Goal: Task Accomplishment & Management: Use online tool/utility

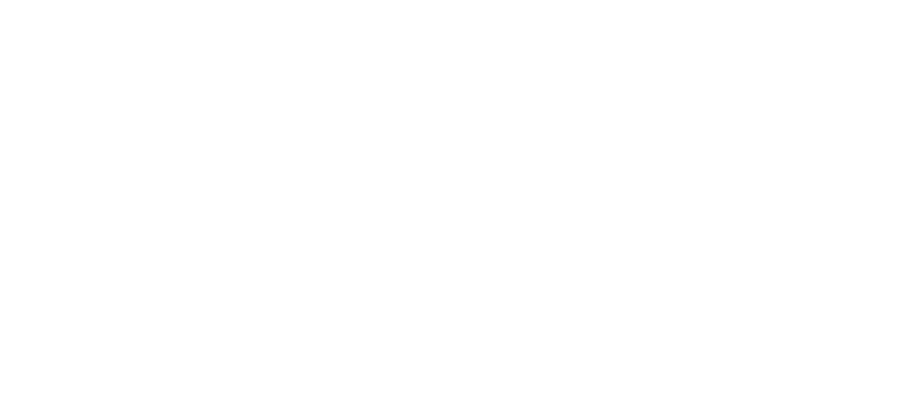
click at [852, 0] on html at bounding box center [457, 0] width 915 height 0
click at [841, 0] on html at bounding box center [457, 0] width 915 height 0
click at [851, 0] on html at bounding box center [457, 0] width 915 height 0
click at [854, 0] on html at bounding box center [457, 0] width 915 height 0
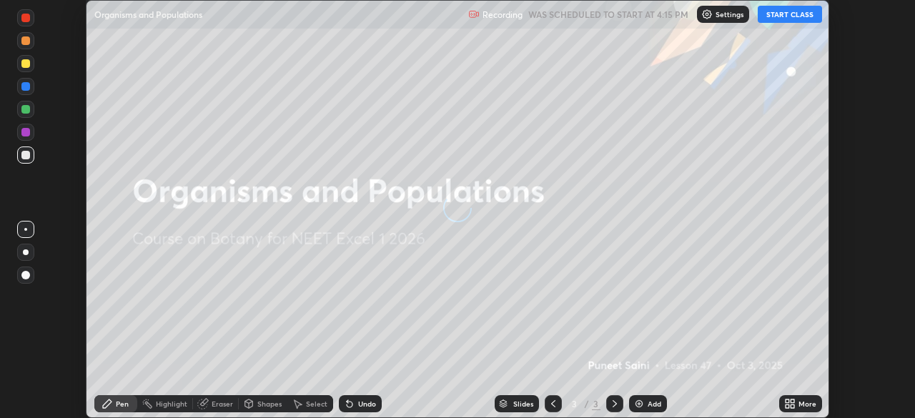
scroll to position [418, 915]
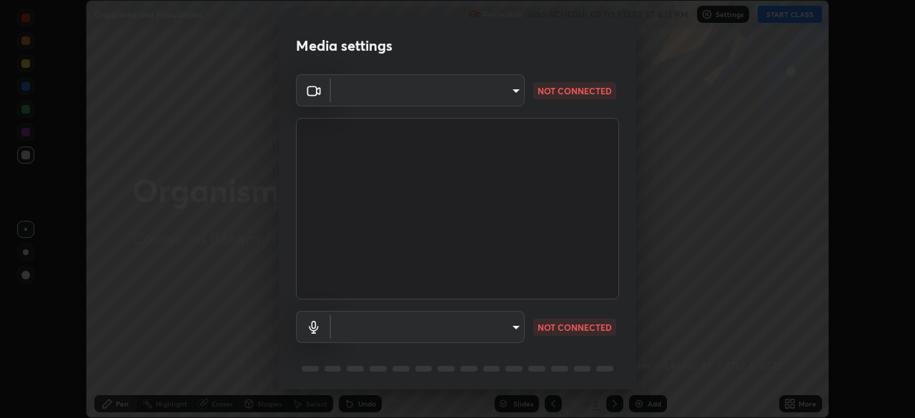
type input "71b0b5903dbe2f19866722545fb63627b4ea9dc08965a3ab927889d17f042457"
click at [498, 325] on body "Erase all Organisms and Populations Recording WAS SCHEDULED TO START AT 4:15 PM…" at bounding box center [457, 209] width 915 height 418
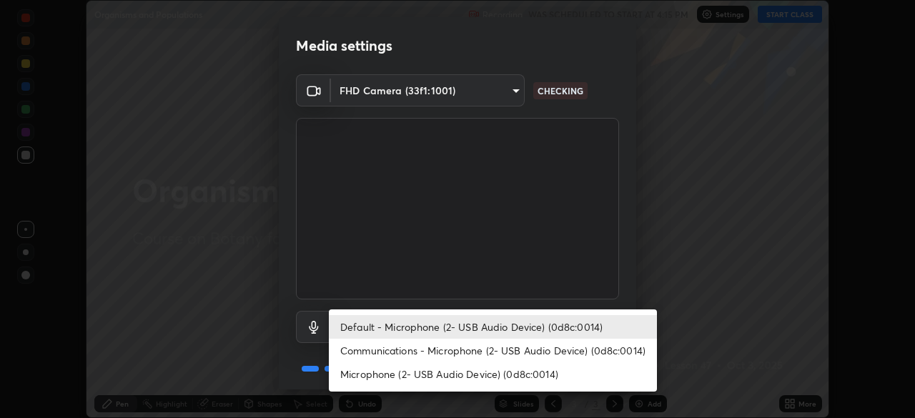
click at [513, 373] on li "Microphone (2- USB Audio Device) (0d8c:0014)" at bounding box center [493, 375] width 328 height 24
type input "a0e9a11ef578c23329241062f875722d2d9b5d5ae97fdec2ae76be82362d413d"
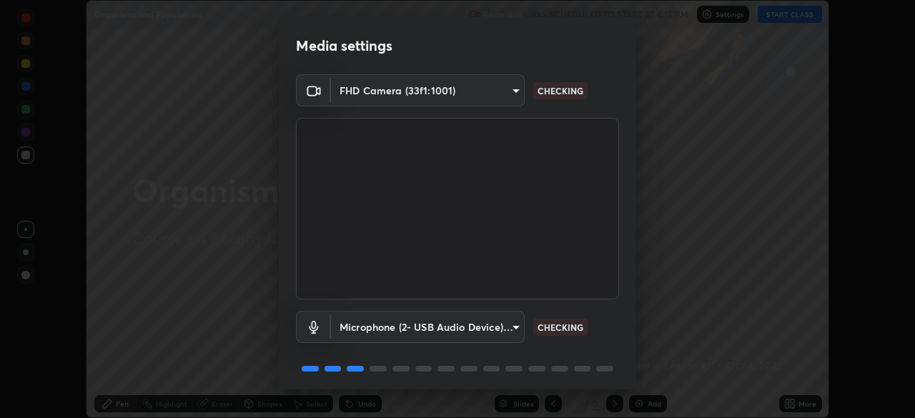
click at [503, 330] on body "Erase all Organisms and Populations Recording WAS SCHEDULED TO START AT 4:15 PM…" at bounding box center [457, 209] width 915 height 418
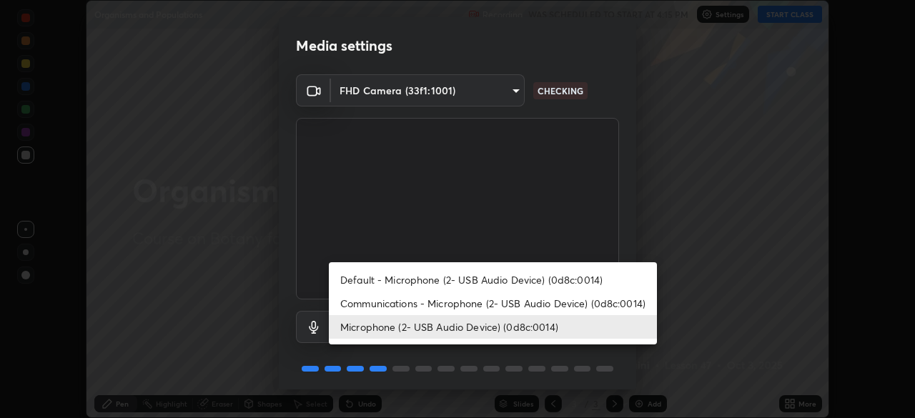
click at [571, 367] on div at bounding box center [457, 209] width 915 height 418
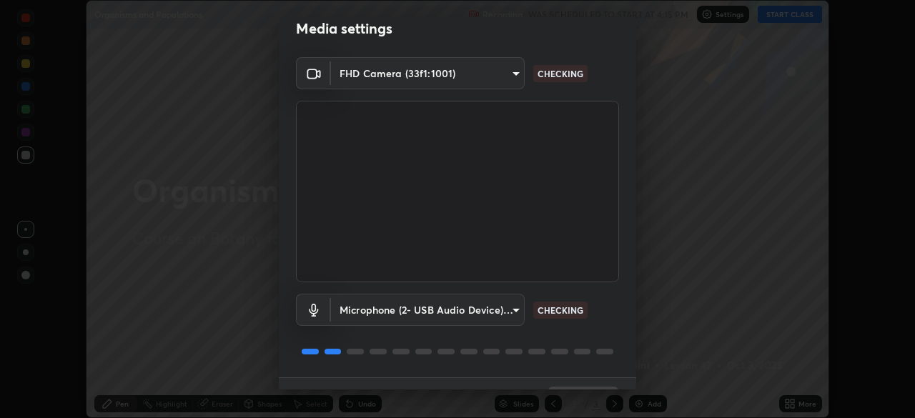
scroll to position [51, 0]
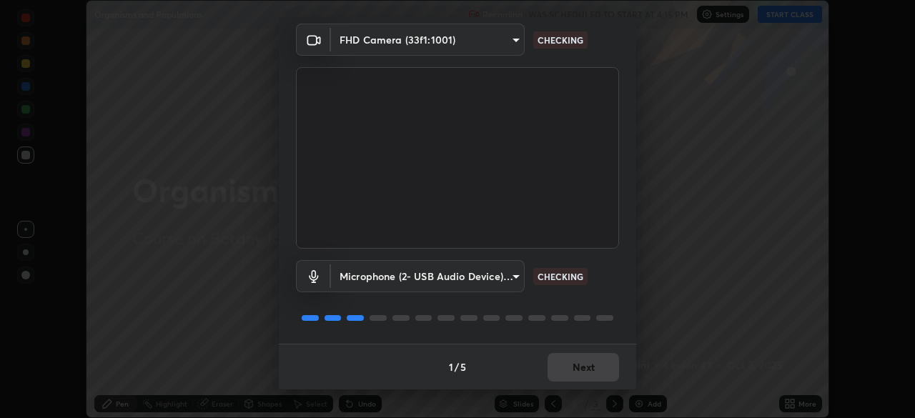
click at [589, 366] on div "1 / 5 Next" at bounding box center [458, 367] width 358 height 46
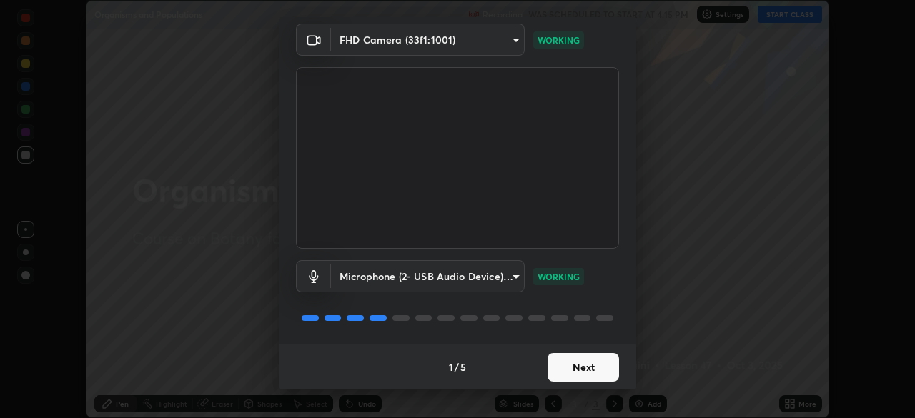
click at [591, 364] on button "Next" at bounding box center [584, 367] width 72 height 29
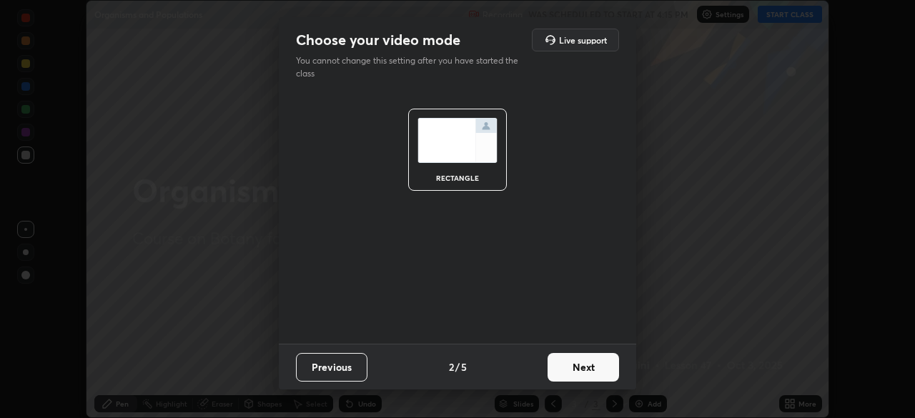
click at [589, 366] on button "Next" at bounding box center [584, 367] width 72 height 29
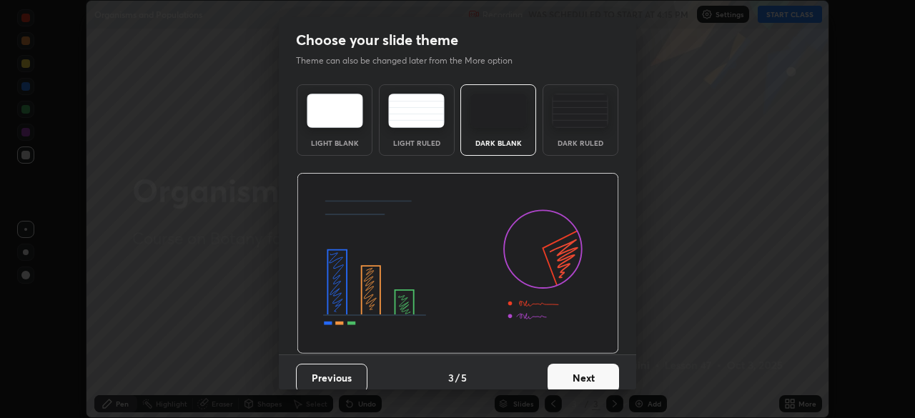
click at [596, 370] on button "Next" at bounding box center [584, 378] width 72 height 29
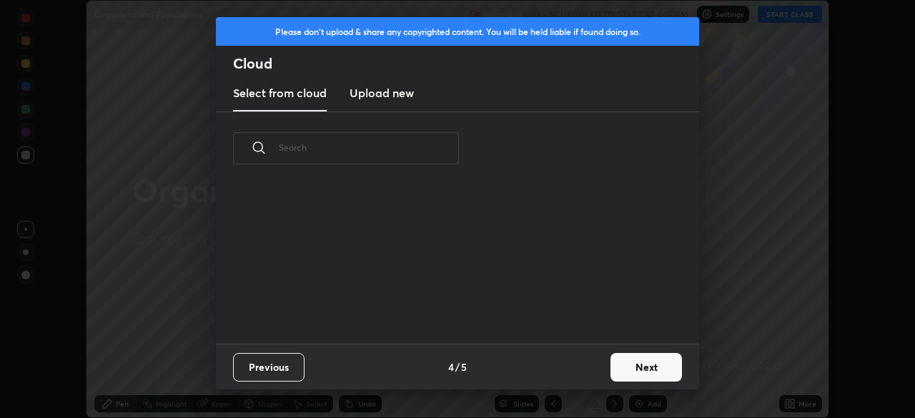
click at [597, 377] on div "Previous 4 / 5 Next" at bounding box center [457, 367] width 483 height 46
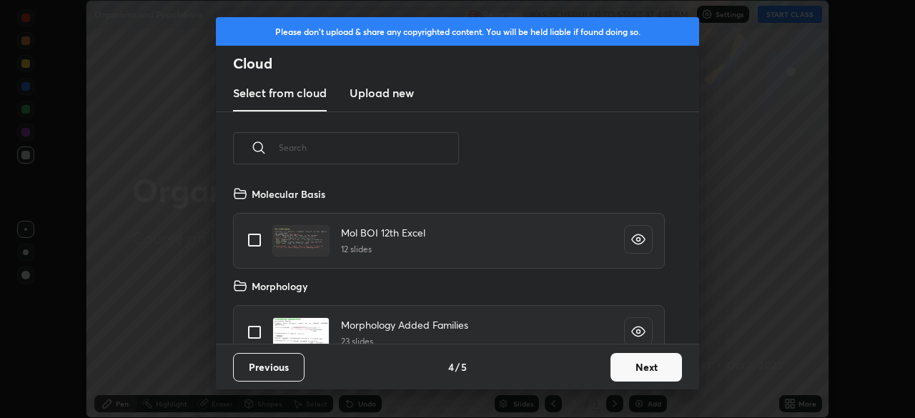
click at [631, 370] on button "Next" at bounding box center [647, 367] width 72 height 29
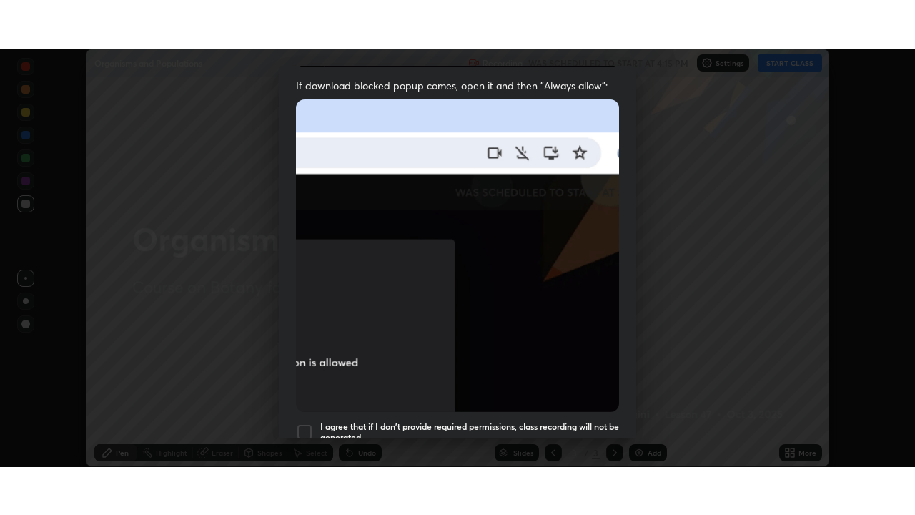
scroll to position [343, 0]
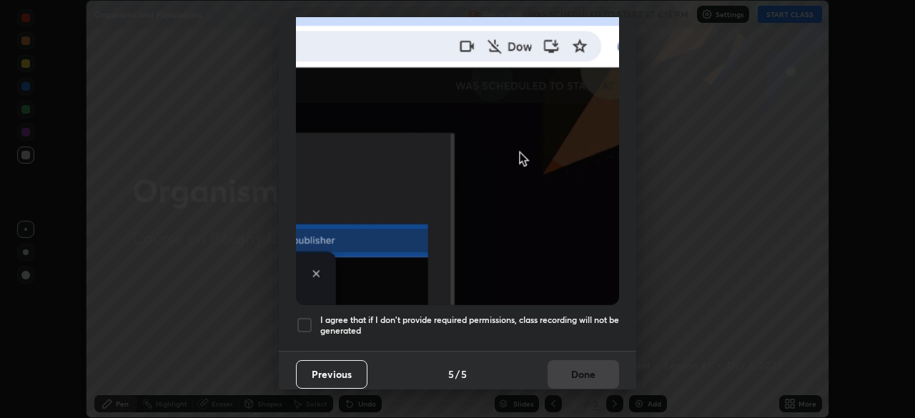
click at [562, 315] on h5 "I agree that if I don't provide required permissions, class recording will not …" at bounding box center [469, 326] width 299 height 22
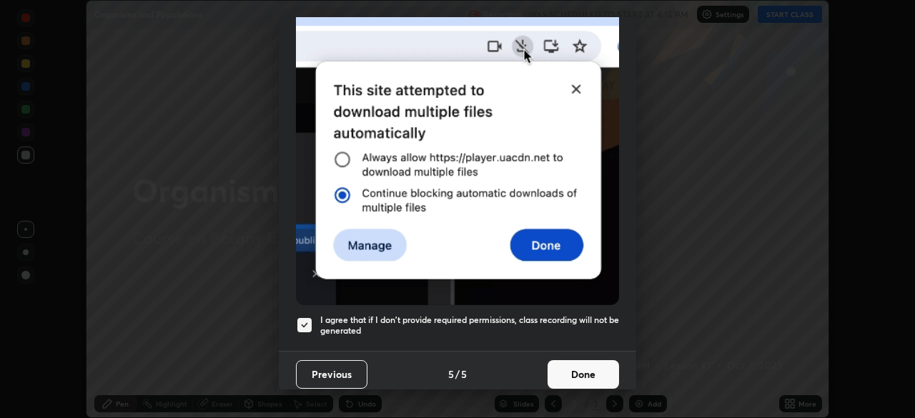
click at [571, 368] on button "Done" at bounding box center [584, 374] width 72 height 29
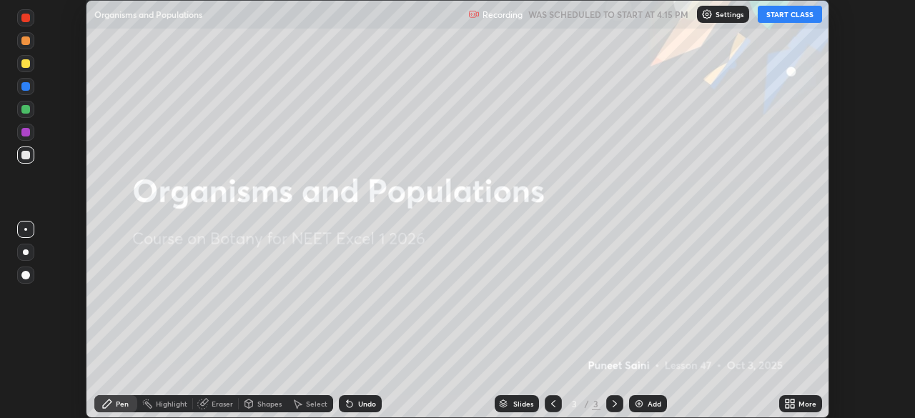
click at [784, 12] on button "START CLASS" at bounding box center [790, 14] width 64 height 17
click at [787, 406] on icon at bounding box center [788, 407] width 4 height 4
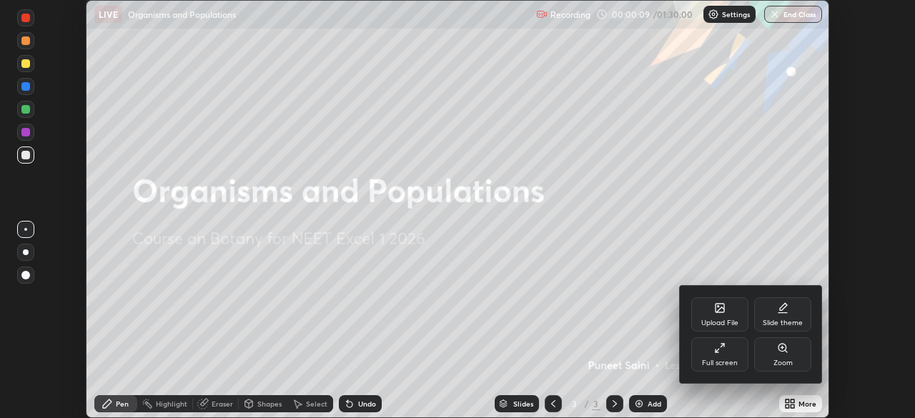
click at [728, 353] on div "Full screen" at bounding box center [719, 355] width 57 height 34
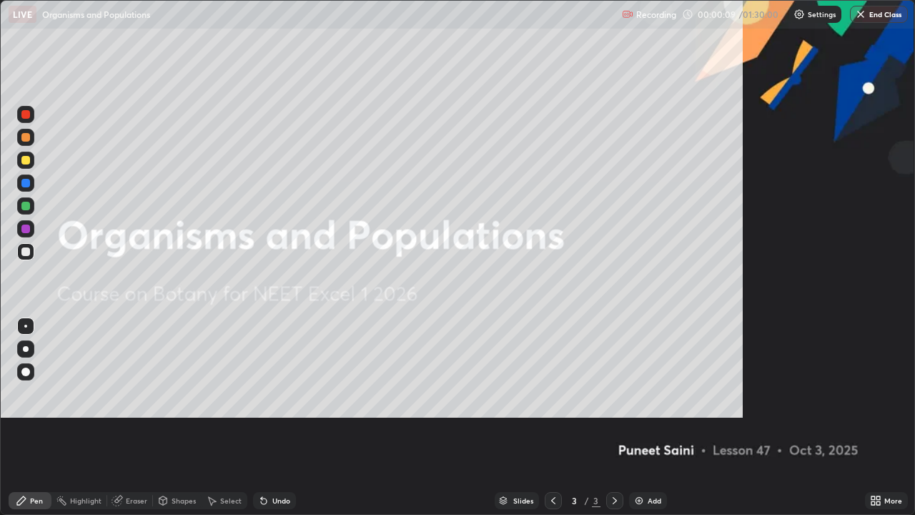
scroll to position [515, 915]
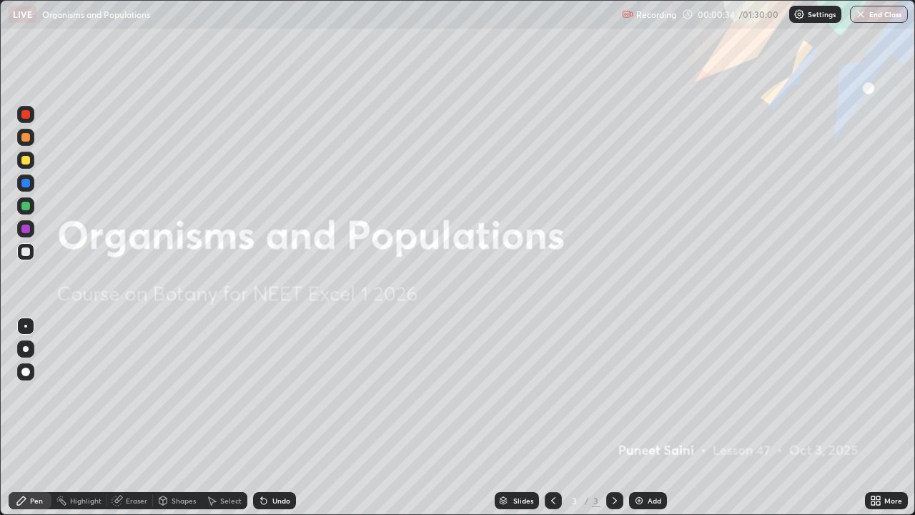
click at [873, 418] on icon at bounding box center [874, 498] width 4 height 4
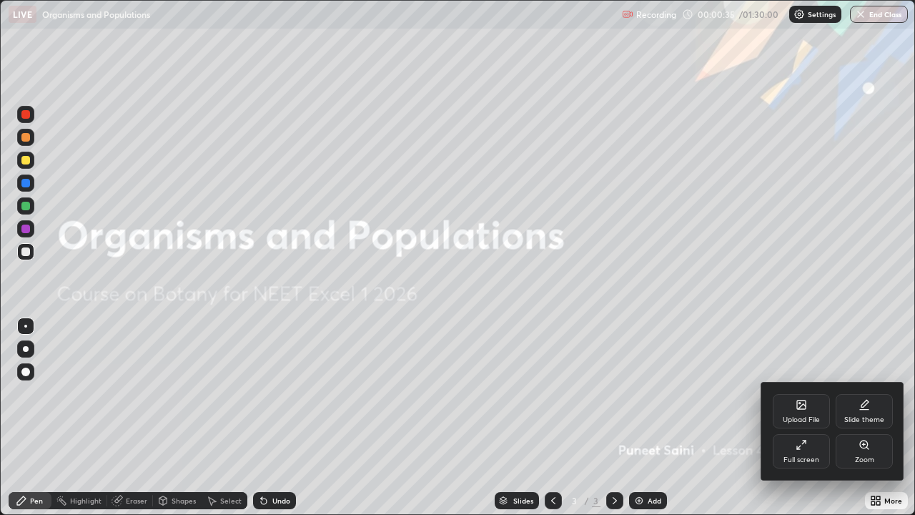
click at [798, 407] on icon at bounding box center [801, 404] width 9 height 9
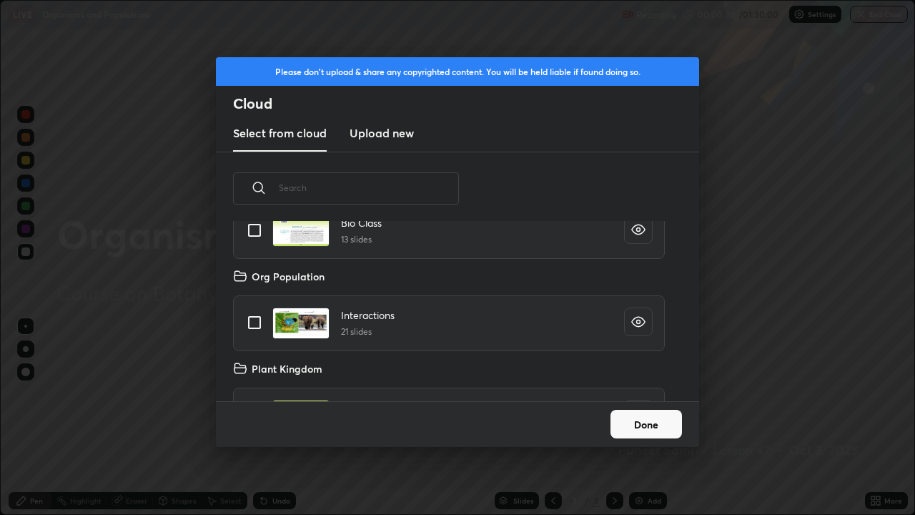
scroll to position [311, 0]
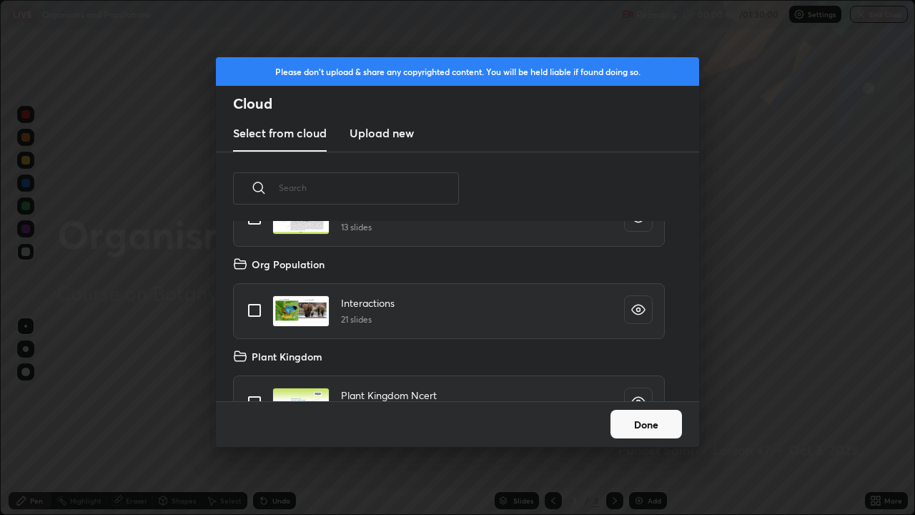
click at [257, 307] on input "grid" at bounding box center [255, 310] width 30 height 30
checkbox input "true"
click at [622, 418] on button "Done" at bounding box center [647, 424] width 72 height 29
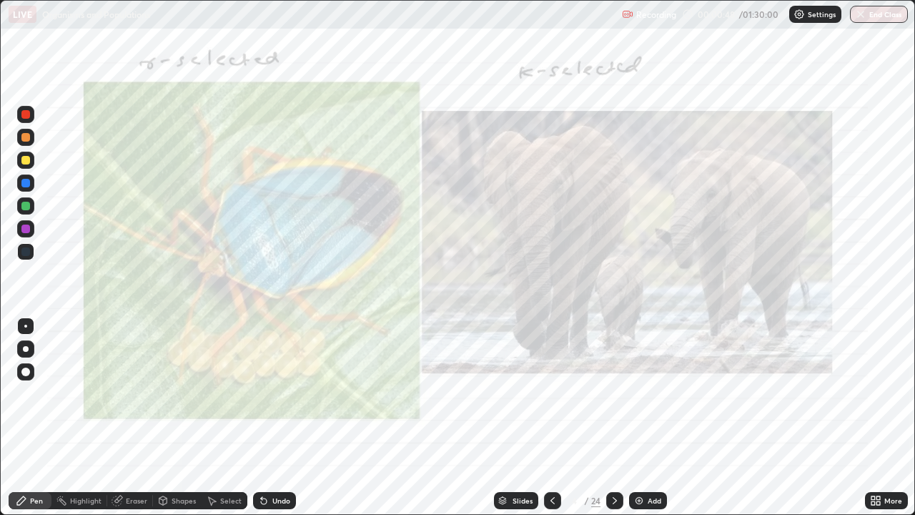
click at [807, 14] on div "Settings" at bounding box center [815, 14] width 52 height 17
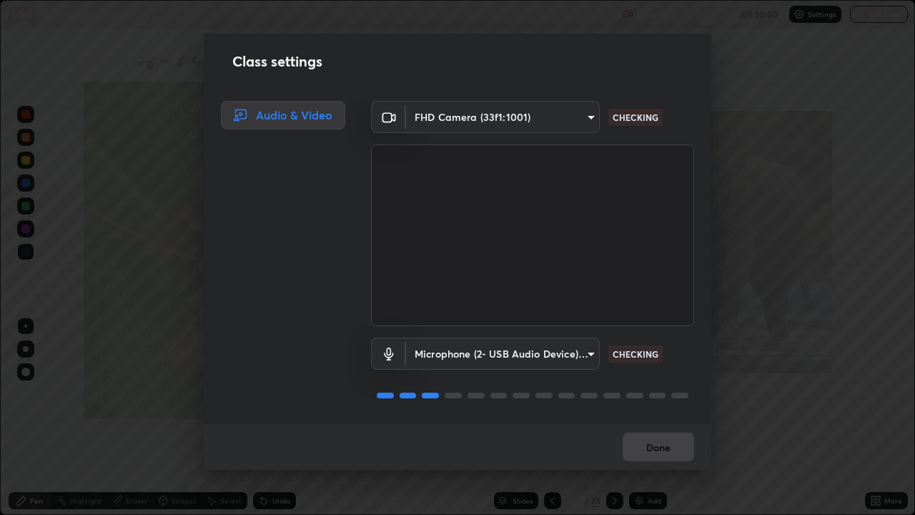
click at [560, 355] on body "Erase all LIVE Organisms and Populations Recording 00:00:50 / 01:30:00 Settings…" at bounding box center [457, 257] width 915 height 515
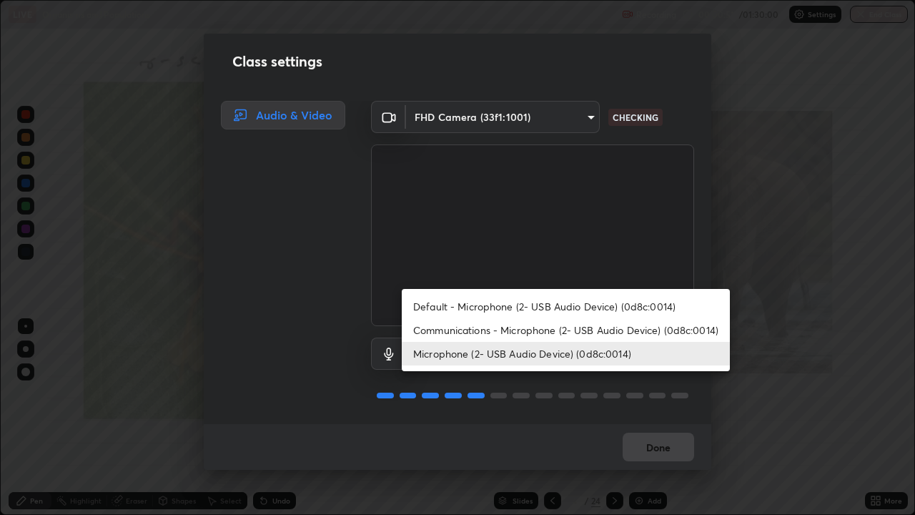
click at [577, 390] on div at bounding box center [457, 257] width 915 height 515
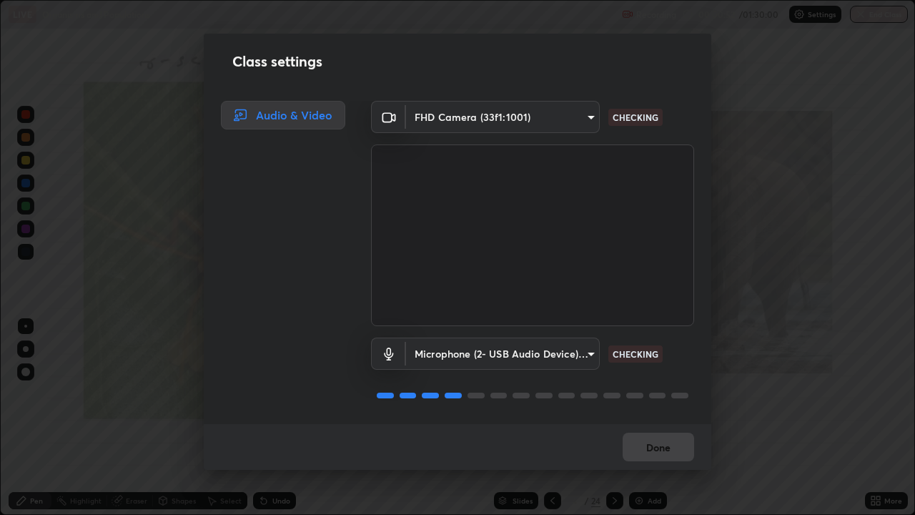
scroll to position [1, 0]
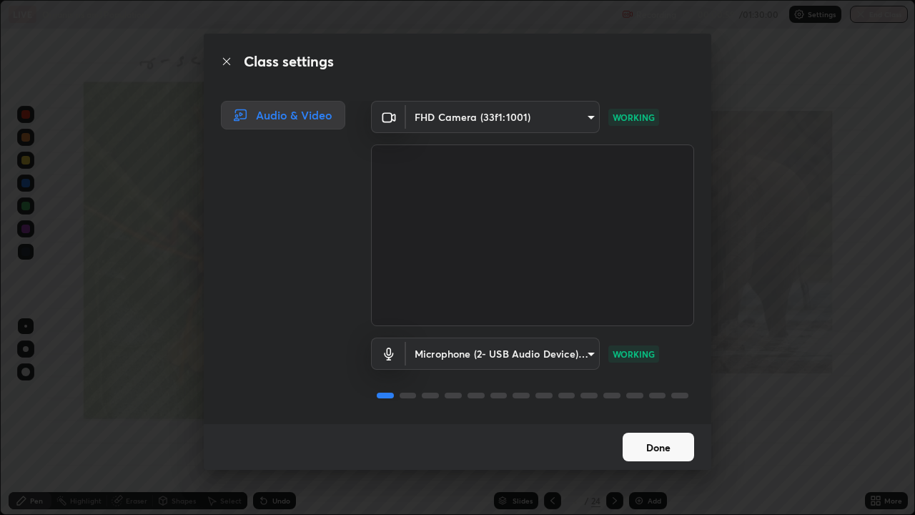
click at [676, 418] on button "Done" at bounding box center [659, 447] width 72 height 29
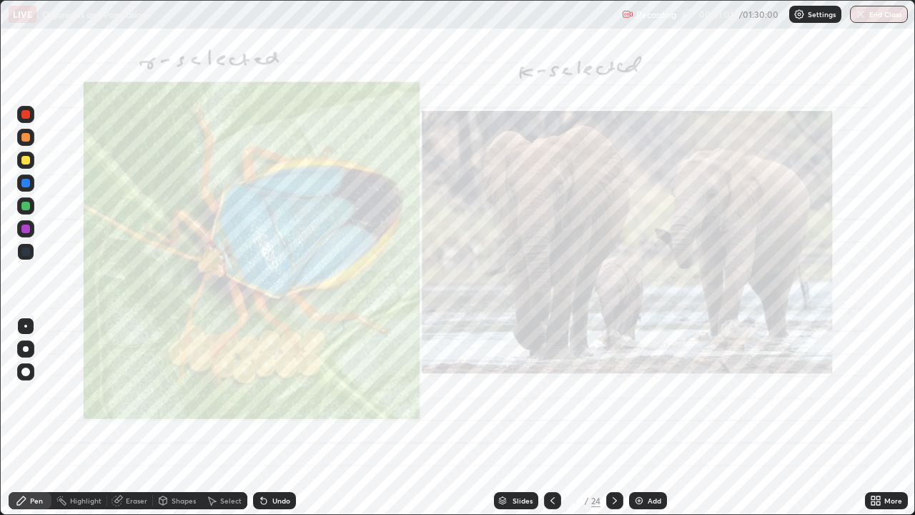
click at [615, 418] on icon at bounding box center [615, 500] width 4 height 7
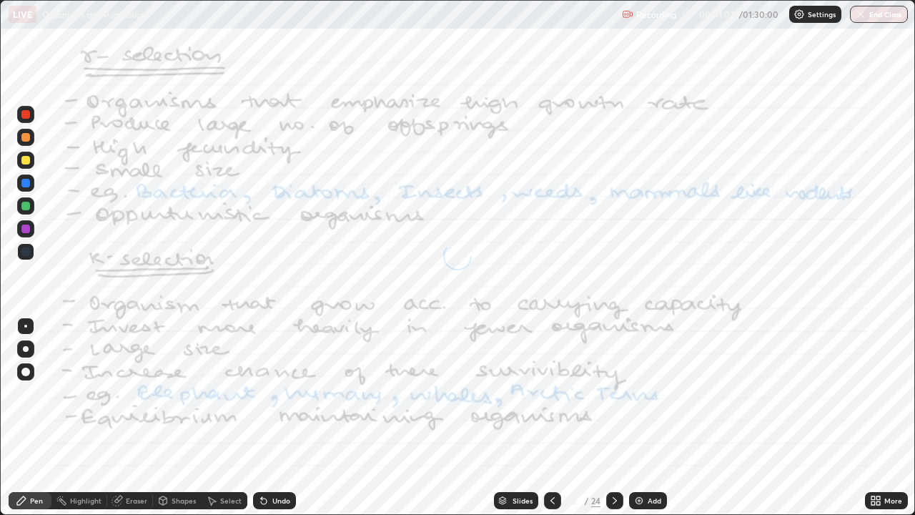
click at [615, 418] on icon at bounding box center [614, 500] width 11 height 11
click at [613, 418] on icon at bounding box center [615, 500] width 4 height 7
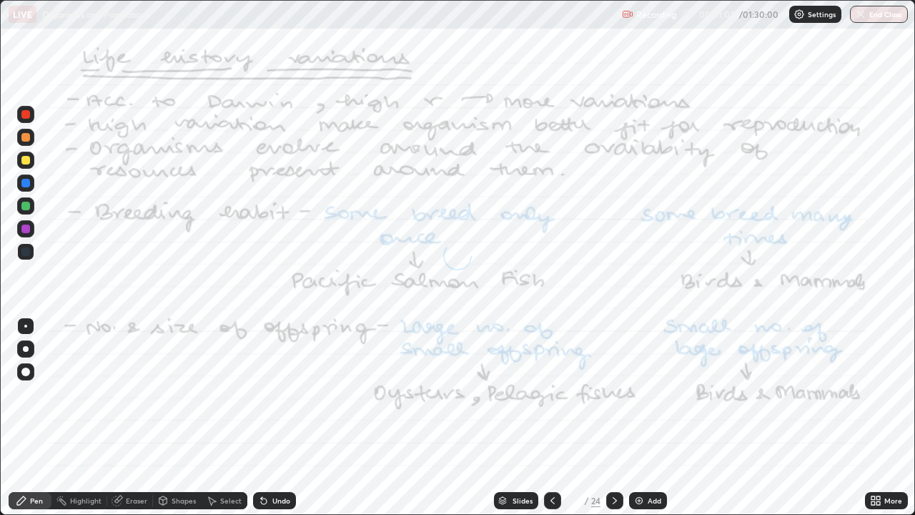
click at [613, 418] on icon at bounding box center [615, 500] width 4 height 7
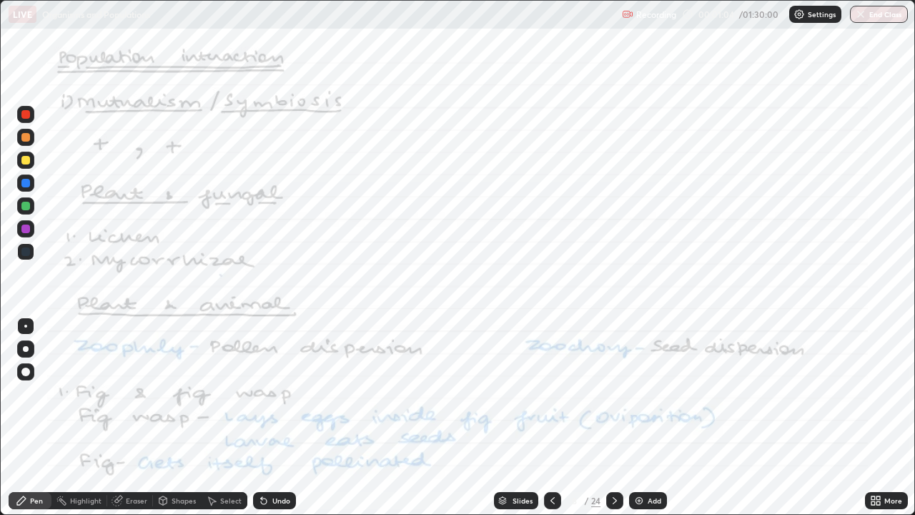
click at [614, 418] on icon at bounding box center [614, 500] width 11 height 11
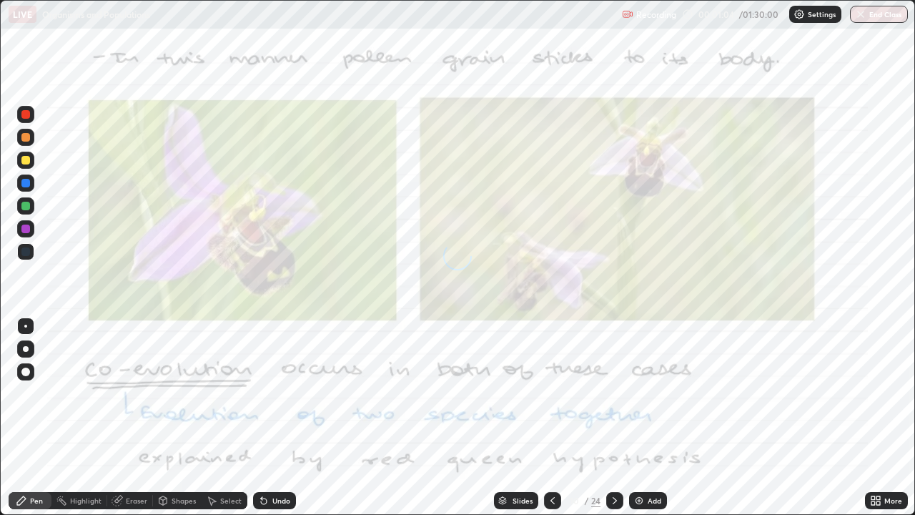
click at [616, 418] on icon at bounding box center [614, 500] width 11 height 11
click at [615, 418] on icon at bounding box center [615, 500] width 4 height 7
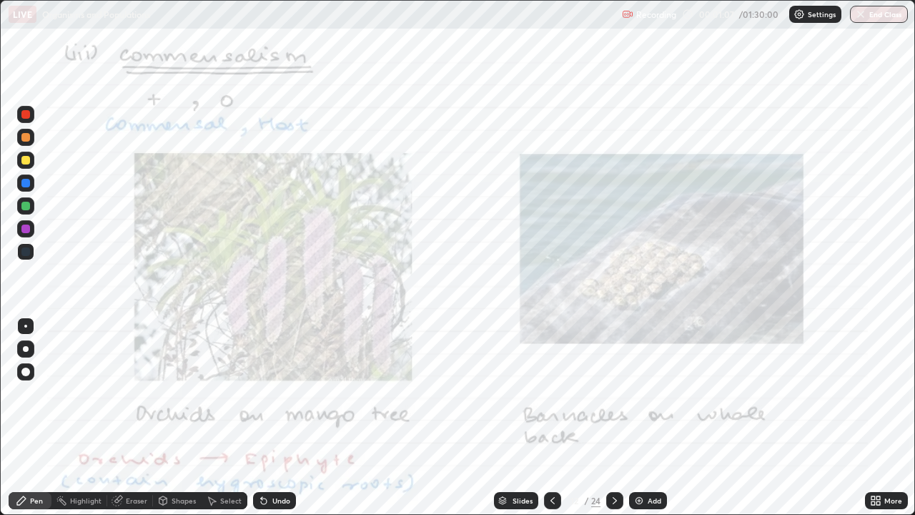
click at [614, 418] on icon at bounding box center [614, 500] width 11 height 11
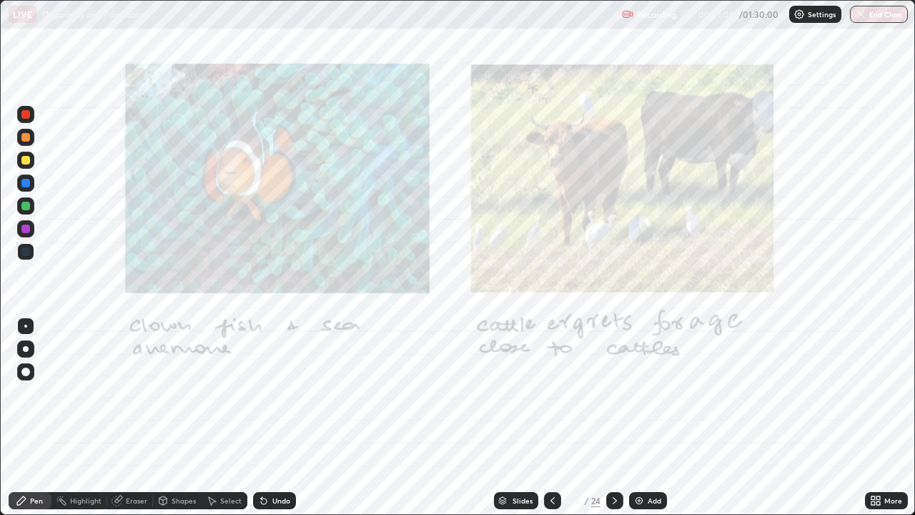
click at [615, 418] on div at bounding box center [614, 500] width 17 height 17
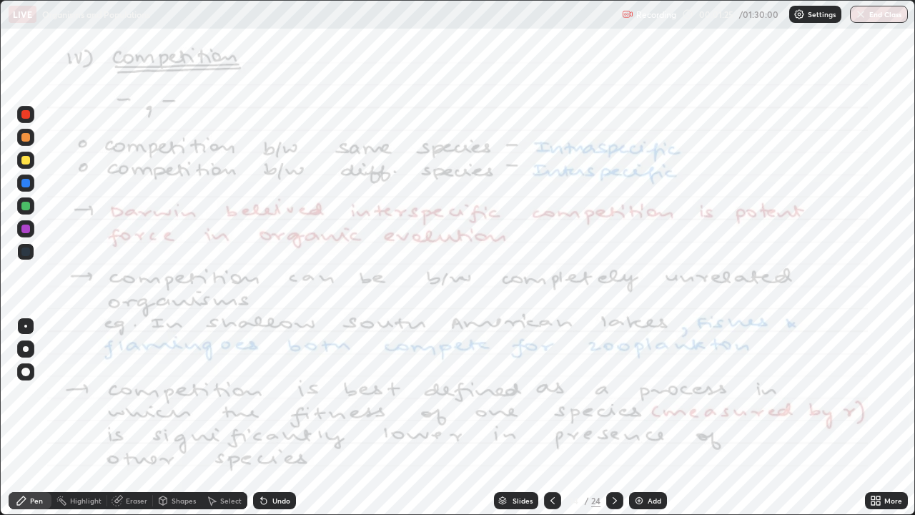
click at [26, 349] on div at bounding box center [26, 349] width 6 height 6
click at [31, 232] on div at bounding box center [25, 228] width 17 height 17
click at [134, 418] on div "Eraser" at bounding box center [136, 500] width 21 height 7
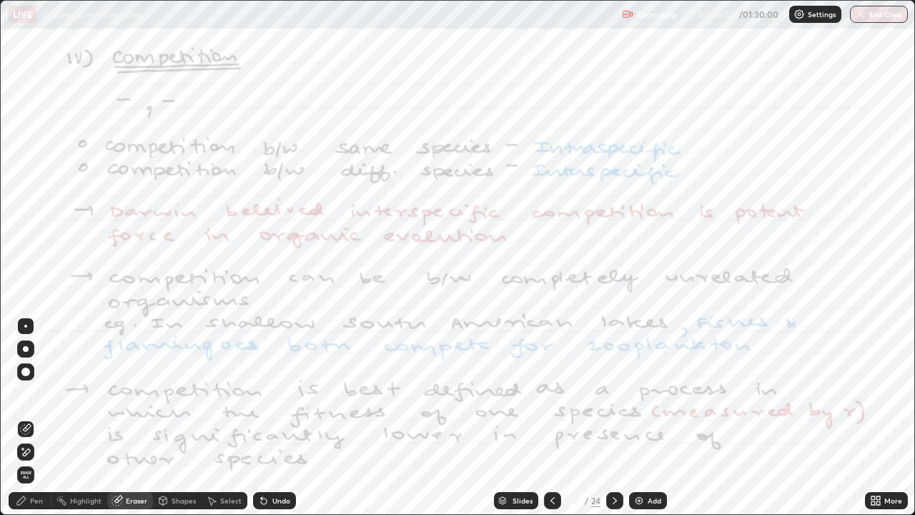
click at [30, 418] on icon at bounding box center [27, 451] width 8 height 7
click at [35, 418] on div "Pen" at bounding box center [36, 500] width 13 height 7
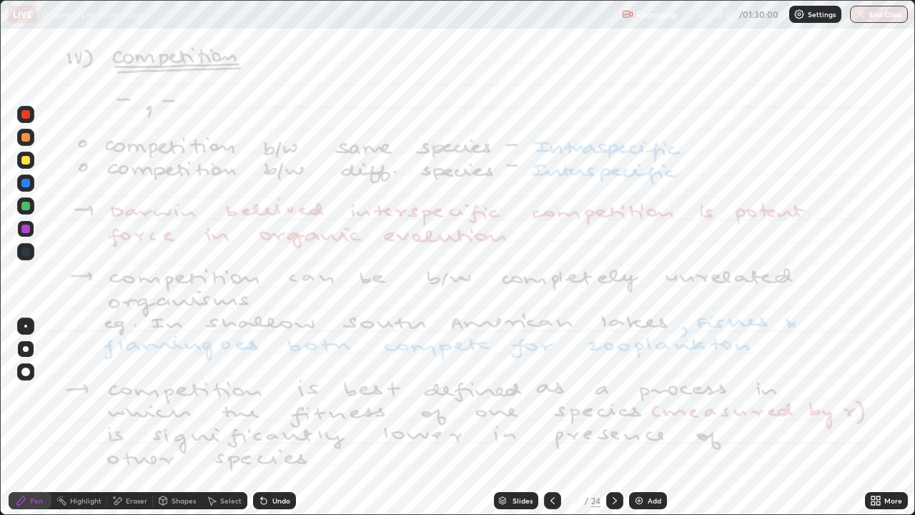
click at [132, 418] on div "Eraser" at bounding box center [136, 500] width 21 height 7
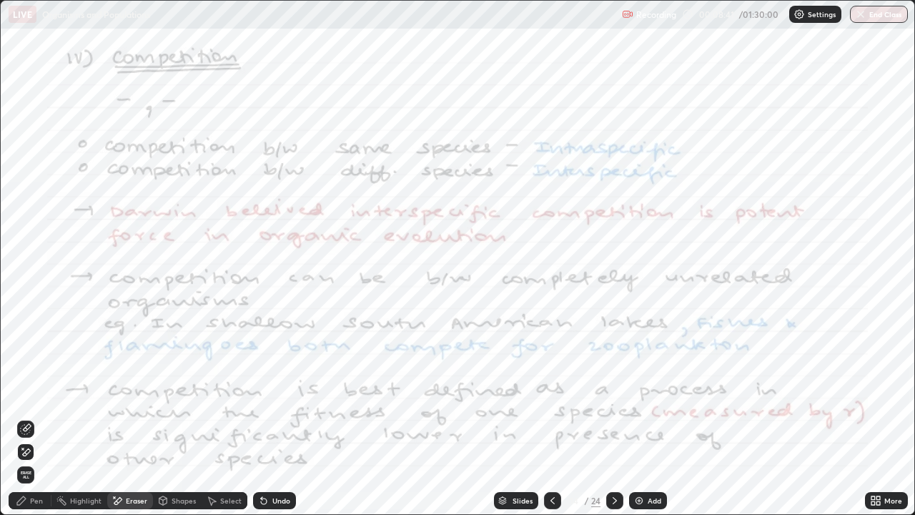
click at [42, 418] on div "Pen" at bounding box center [36, 500] width 13 height 7
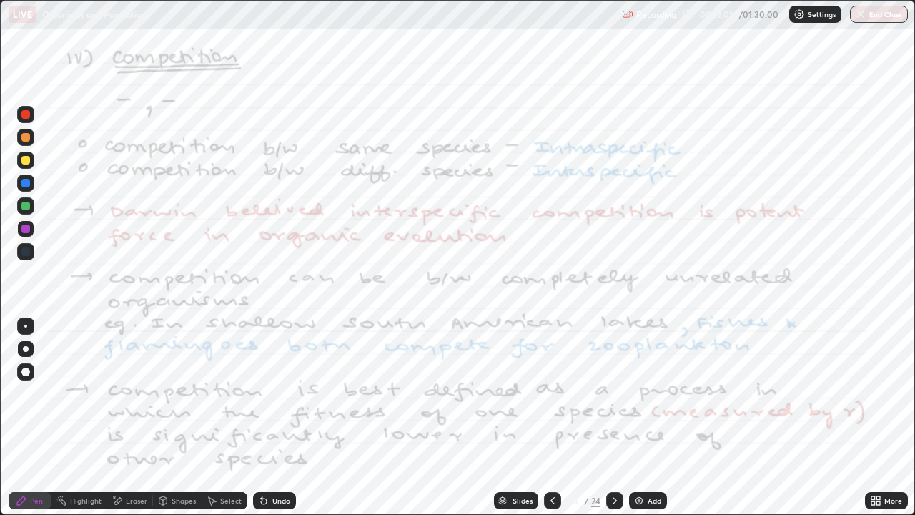
click at [141, 418] on div "Eraser" at bounding box center [136, 500] width 21 height 7
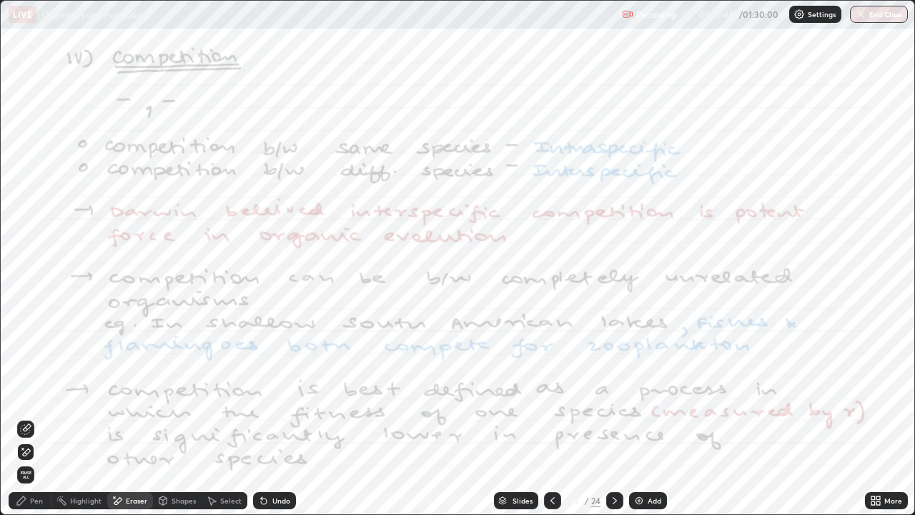
click at [615, 418] on icon at bounding box center [615, 500] width 4 height 7
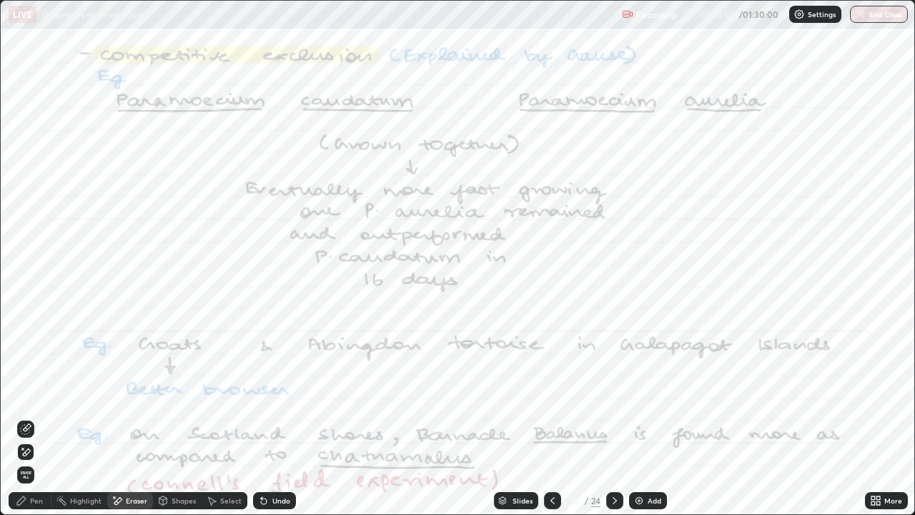
click at [36, 418] on div "Pen" at bounding box center [36, 500] width 13 height 7
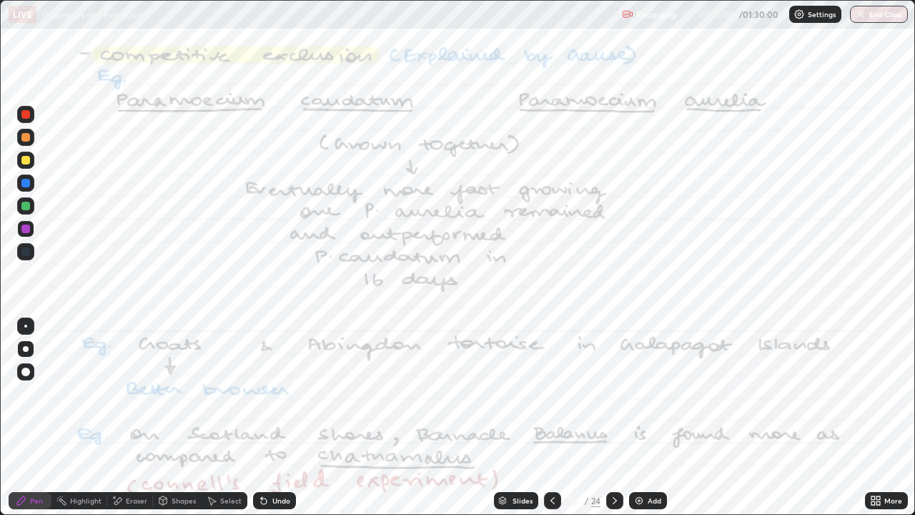
click at [132, 418] on div "Eraser" at bounding box center [136, 500] width 21 height 7
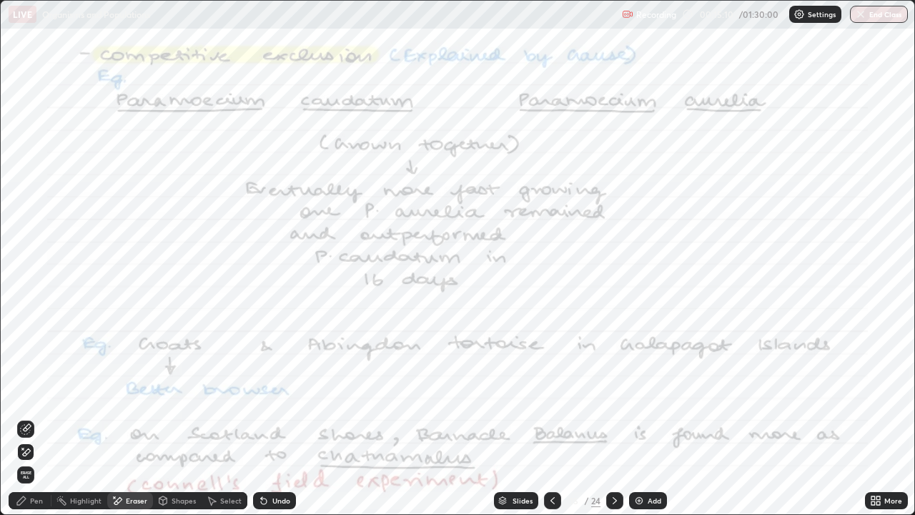
click at [23, 418] on icon at bounding box center [21, 500] width 9 height 9
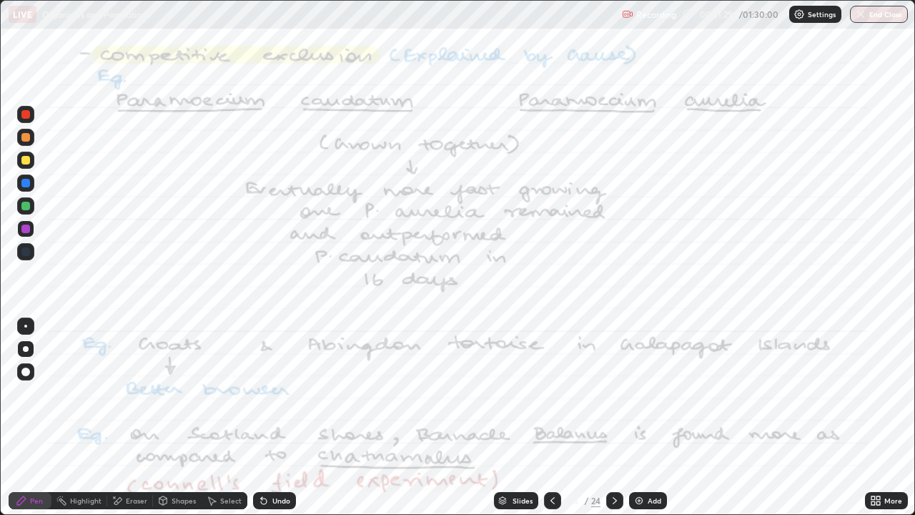
click at [614, 418] on icon at bounding box center [614, 500] width 11 height 11
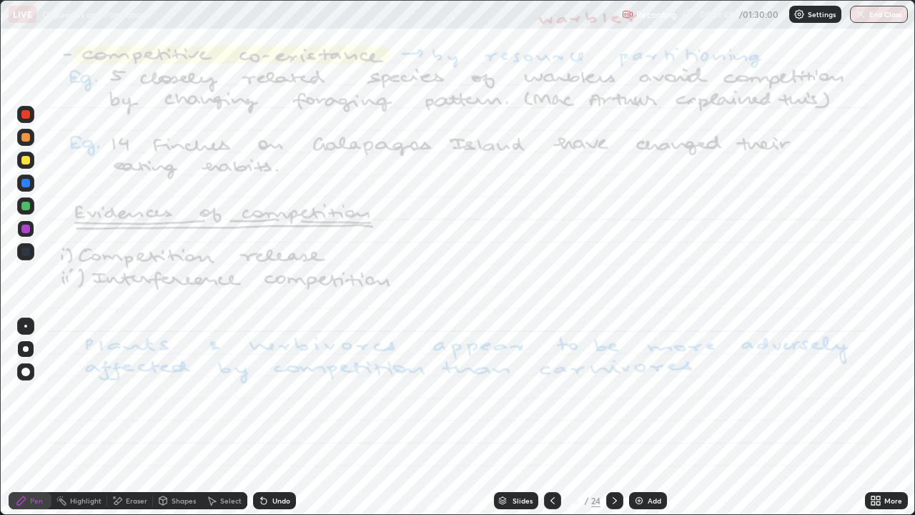
click at [281, 418] on div "Undo" at bounding box center [281, 500] width 18 height 7
click at [270, 418] on div "Undo" at bounding box center [274, 500] width 43 height 17
click at [262, 418] on icon at bounding box center [264, 501] width 6 height 6
click at [270, 418] on div "Undo" at bounding box center [274, 500] width 43 height 17
click at [290, 418] on div "Undo" at bounding box center [274, 500] width 43 height 17
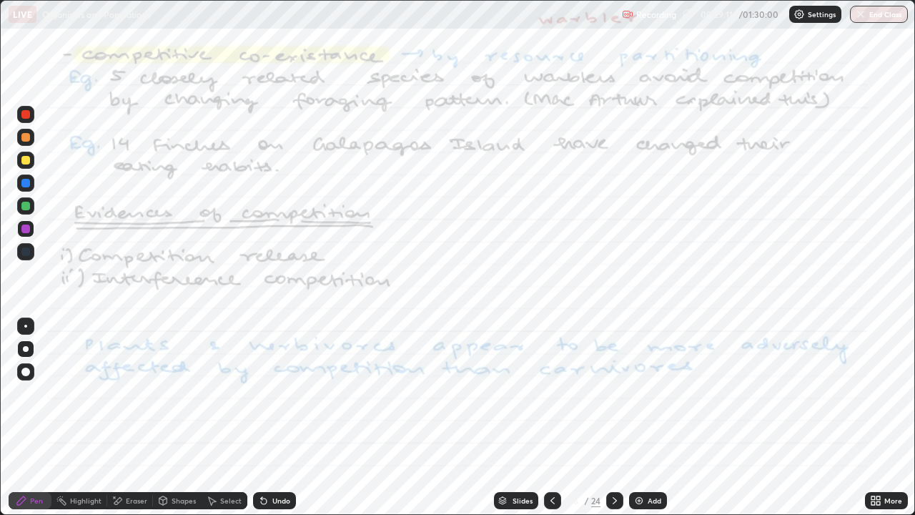
click at [145, 418] on div "Eraser" at bounding box center [136, 500] width 21 height 7
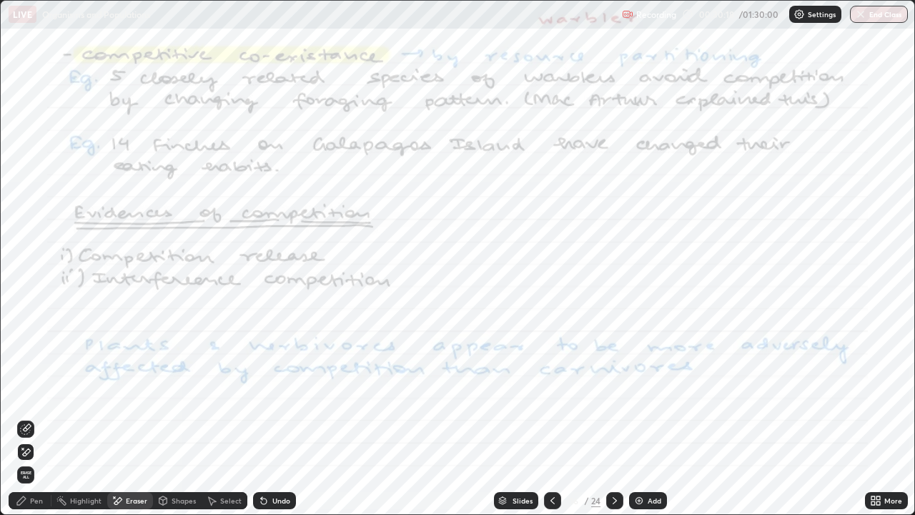
click at [622, 418] on div at bounding box center [614, 500] width 17 height 29
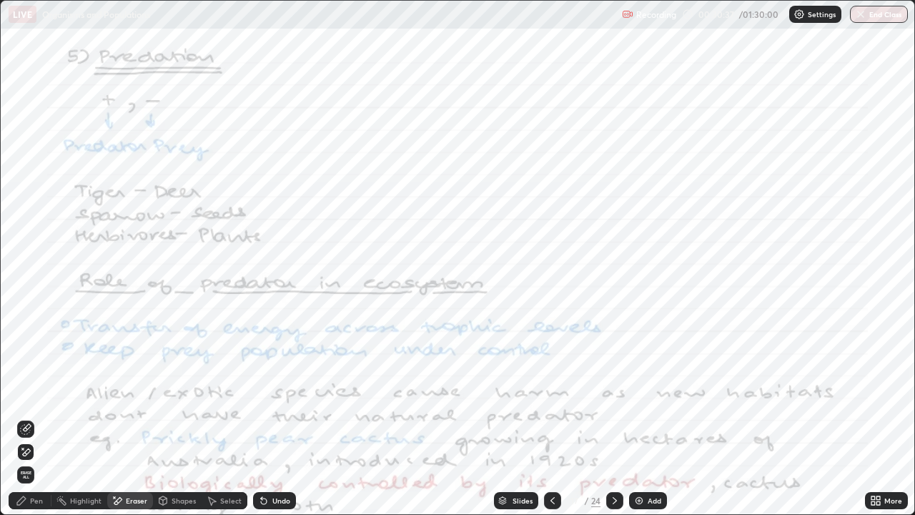
click at [39, 418] on div "Pen" at bounding box center [36, 500] width 13 height 7
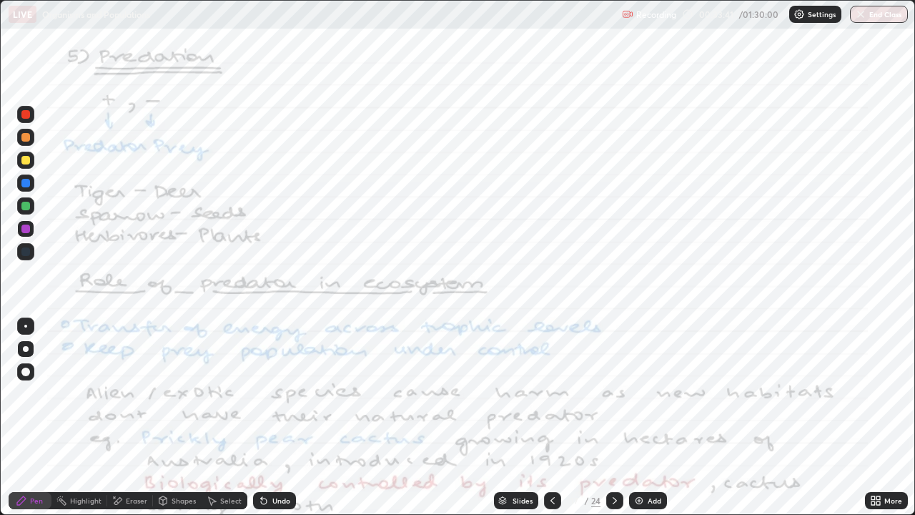
click at [282, 418] on div "Undo" at bounding box center [281, 500] width 18 height 7
click at [282, 418] on div "Undo" at bounding box center [274, 500] width 43 height 17
click at [278, 418] on div "Undo" at bounding box center [281, 500] width 18 height 7
click at [277, 418] on div "Undo" at bounding box center [281, 500] width 18 height 7
click at [275, 418] on div "Undo" at bounding box center [274, 500] width 43 height 17
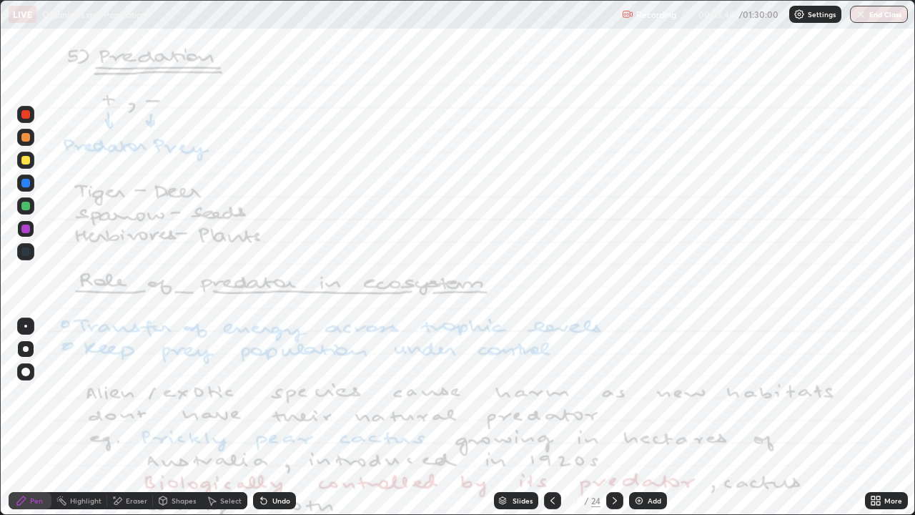
click at [287, 418] on div "Undo" at bounding box center [281, 500] width 18 height 7
click at [277, 418] on div "Undo" at bounding box center [281, 500] width 18 height 7
click at [275, 418] on div "Undo" at bounding box center [274, 500] width 43 height 17
click at [277, 418] on div "Undo" at bounding box center [281, 500] width 18 height 7
click at [275, 418] on div "Undo" at bounding box center [281, 500] width 18 height 7
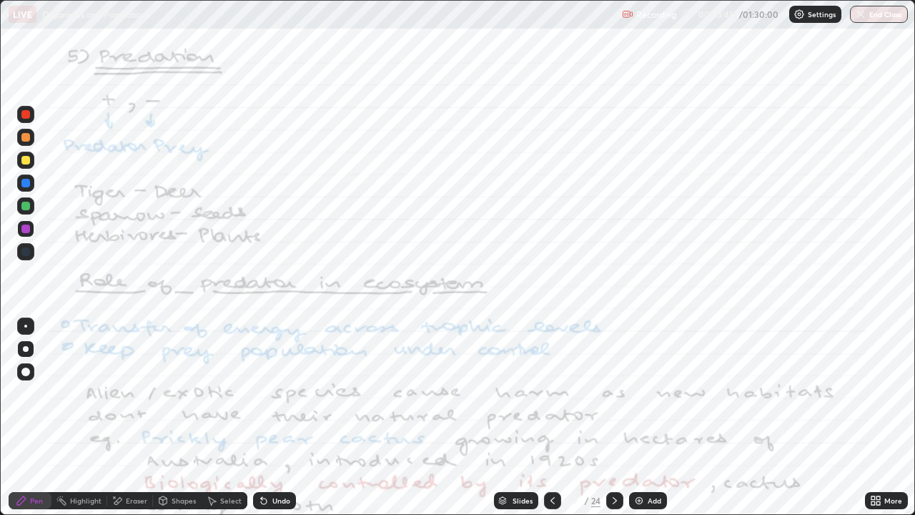
click at [273, 418] on div "Undo" at bounding box center [281, 500] width 18 height 7
click at [269, 418] on div "Undo" at bounding box center [274, 500] width 43 height 17
click at [268, 418] on div "Undo" at bounding box center [274, 500] width 43 height 17
click at [267, 418] on div "Undo" at bounding box center [274, 500] width 43 height 17
click at [272, 418] on div "Undo" at bounding box center [281, 500] width 18 height 7
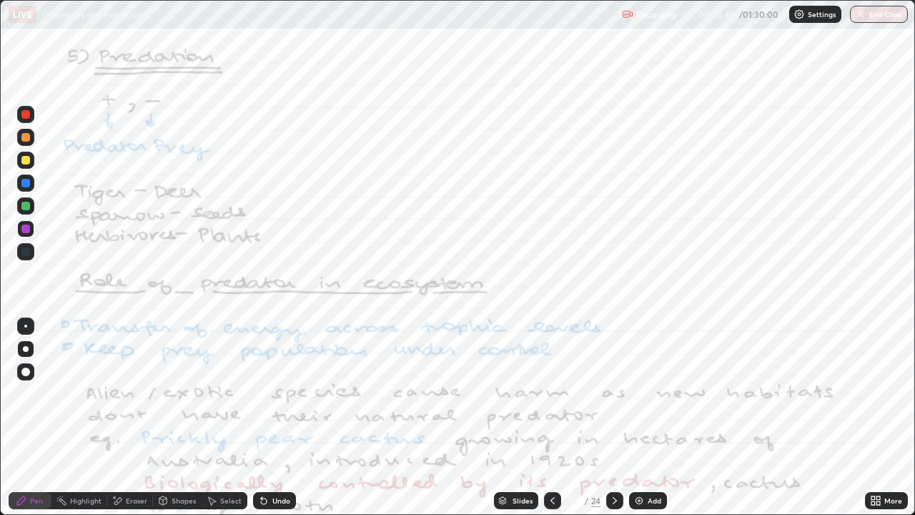
click at [272, 418] on div "Undo" at bounding box center [281, 500] width 18 height 7
click at [278, 418] on div "Undo" at bounding box center [281, 500] width 18 height 7
click at [280, 418] on div "Undo" at bounding box center [281, 500] width 18 height 7
click at [278, 418] on div "Undo" at bounding box center [281, 500] width 18 height 7
click at [617, 418] on icon at bounding box center [614, 500] width 11 height 11
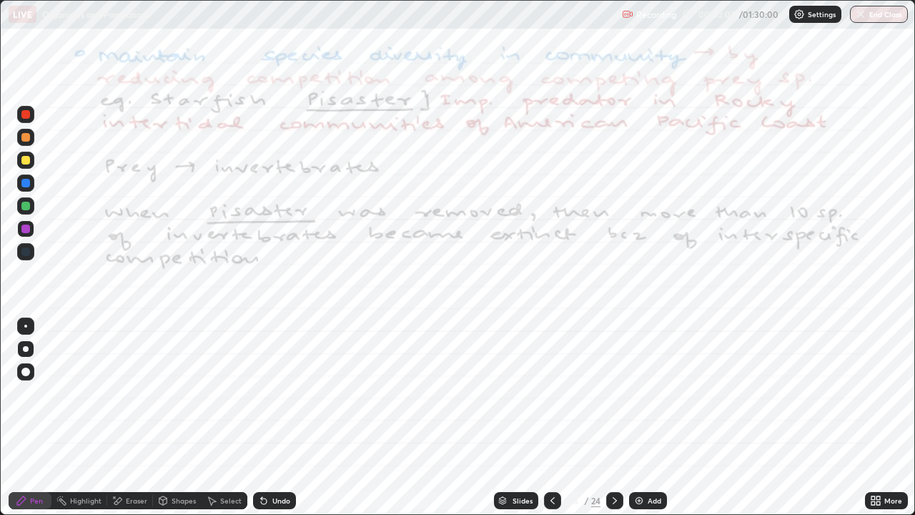
click at [614, 418] on icon at bounding box center [614, 500] width 11 height 11
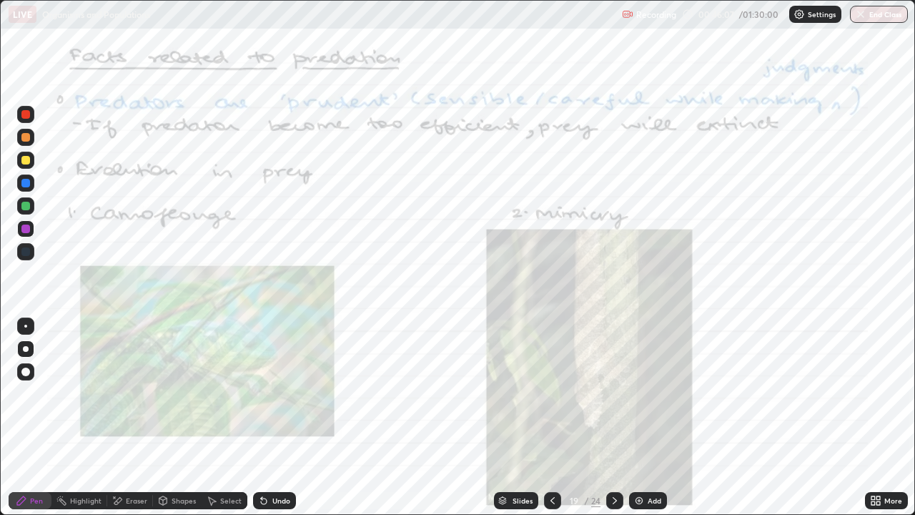
click at [614, 418] on icon at bounding box center [614, 500] width 11 height 11
